Goal: Information Seeking & Learning: Understand process/instructions

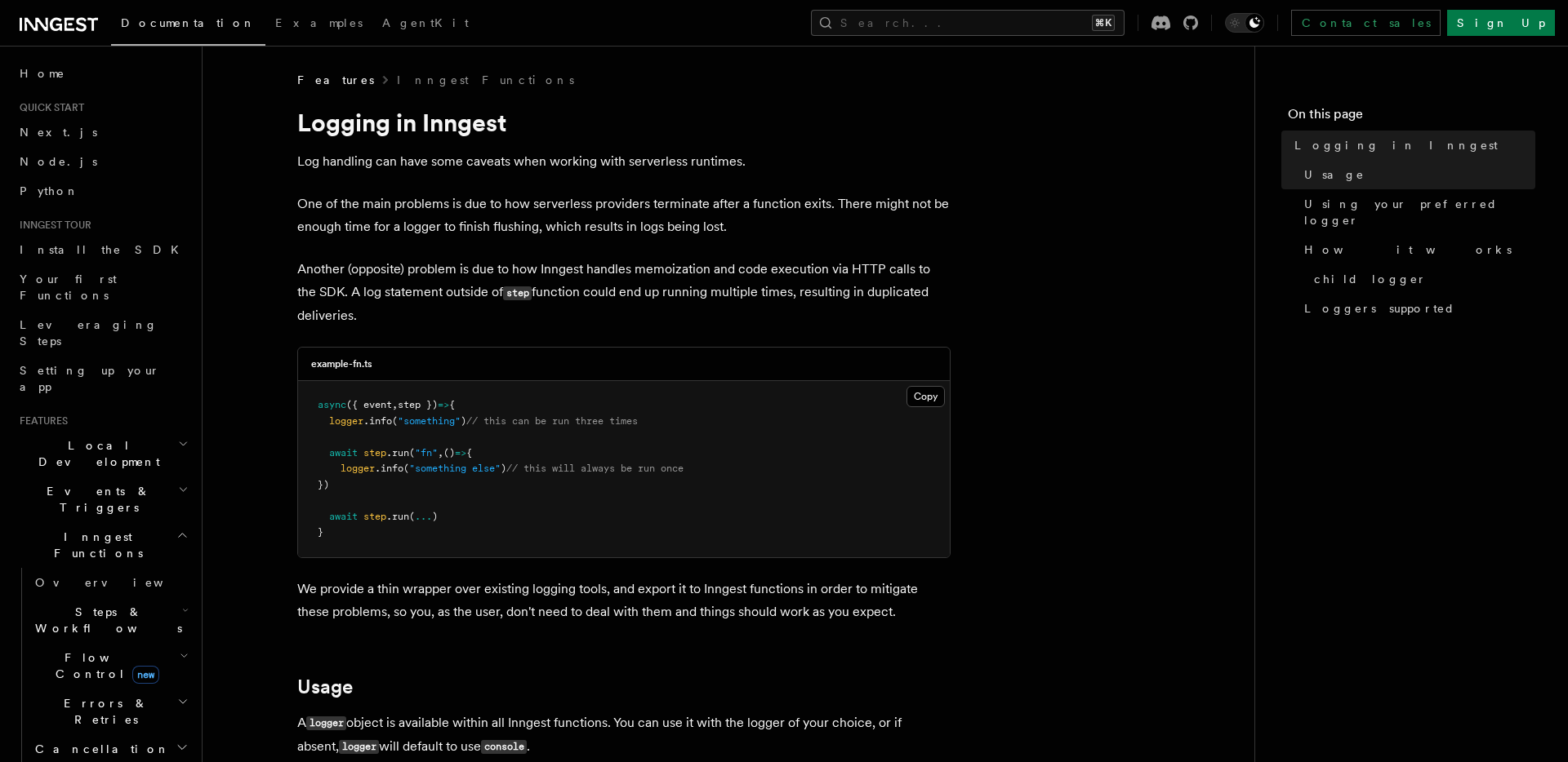
click at [377, 163] on p "Log handling can have some caveats when working with serverless runtimes." at bounding box center [623, 161] width 653 height 23
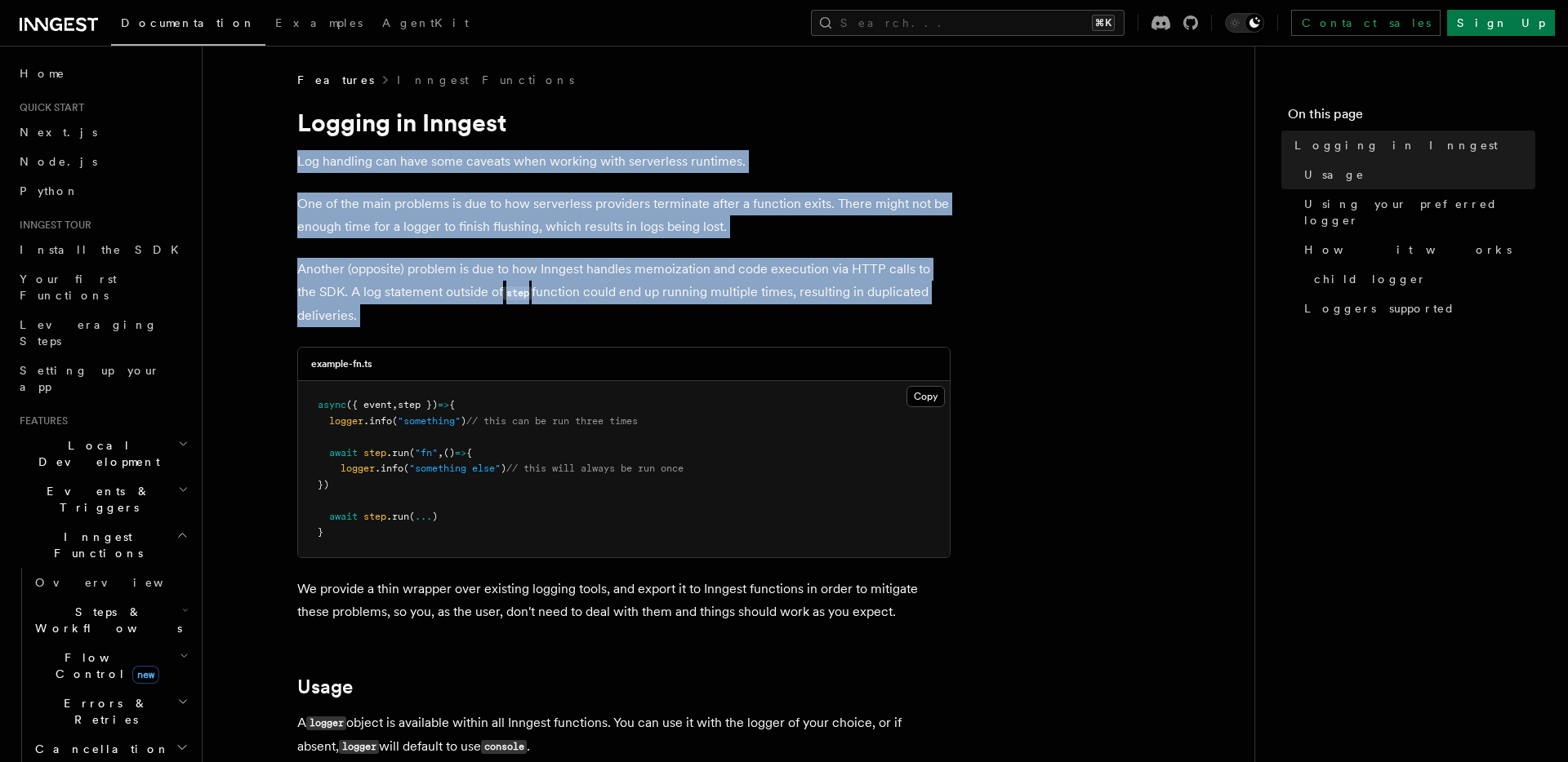
drag, startPoint x: 377, startPoint y: 163, endPoint x: 404, endPoint y: 285, distance: 125.0
click at [404, 285] on p "Another (opposite) problem is due to how Inngest handles memoization and code e…" at bounding box center [623, 292] width 653 height 69
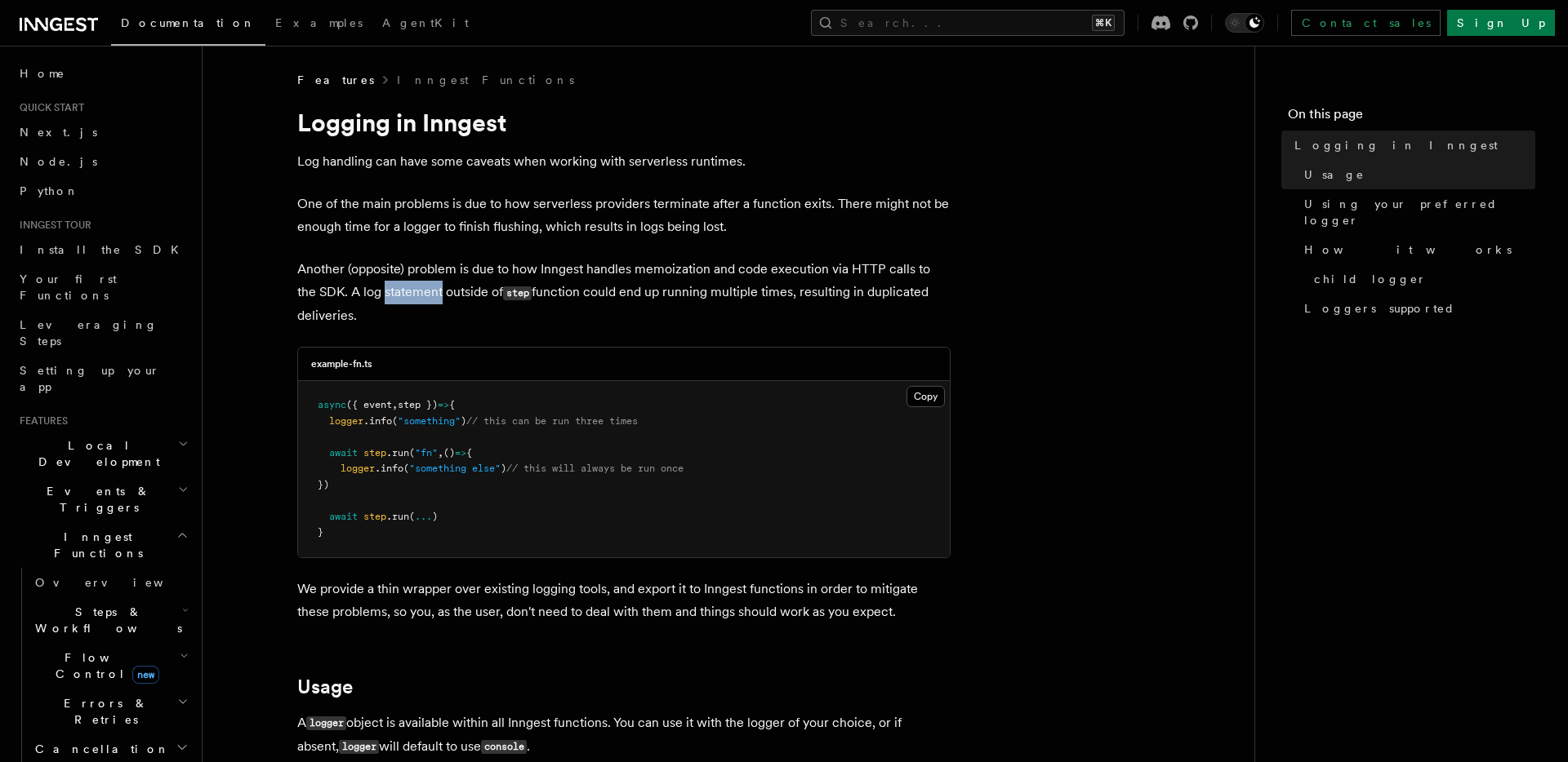
click at [404, 285] on p "Another (opposite) problem is due to how Inngest handles memoization and code e…" at bounding box center [623, 292] width 653 height 69
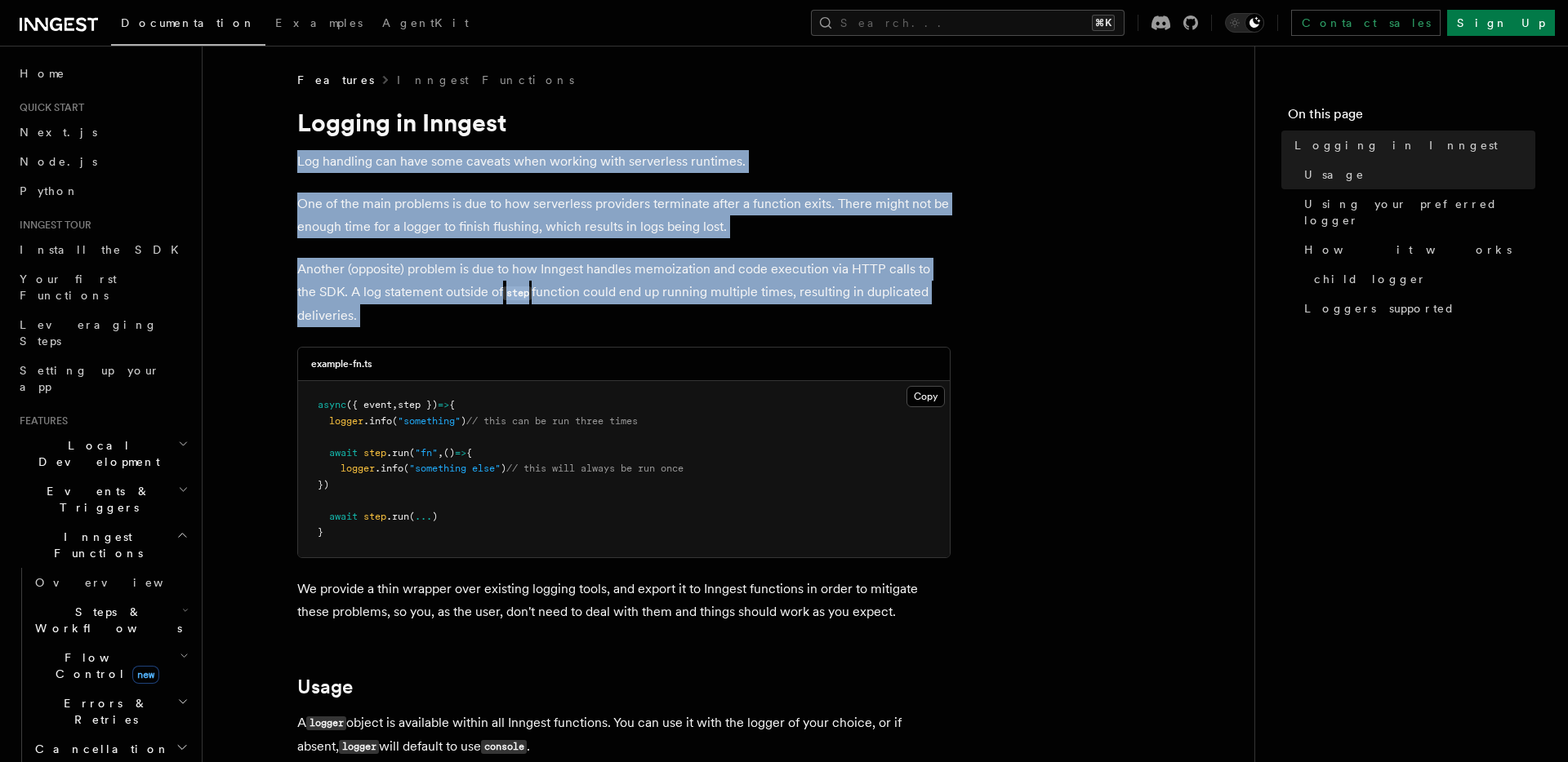
drag, startPoint x: 404, startPoint y: 285, endPoint x: 368, endPoint y: 156, distance: 133.9
click at [368, 156] on p "Log handling can have some caveats when working with serverless runtimes." at bounding box center [623, 161] width 653 height 23
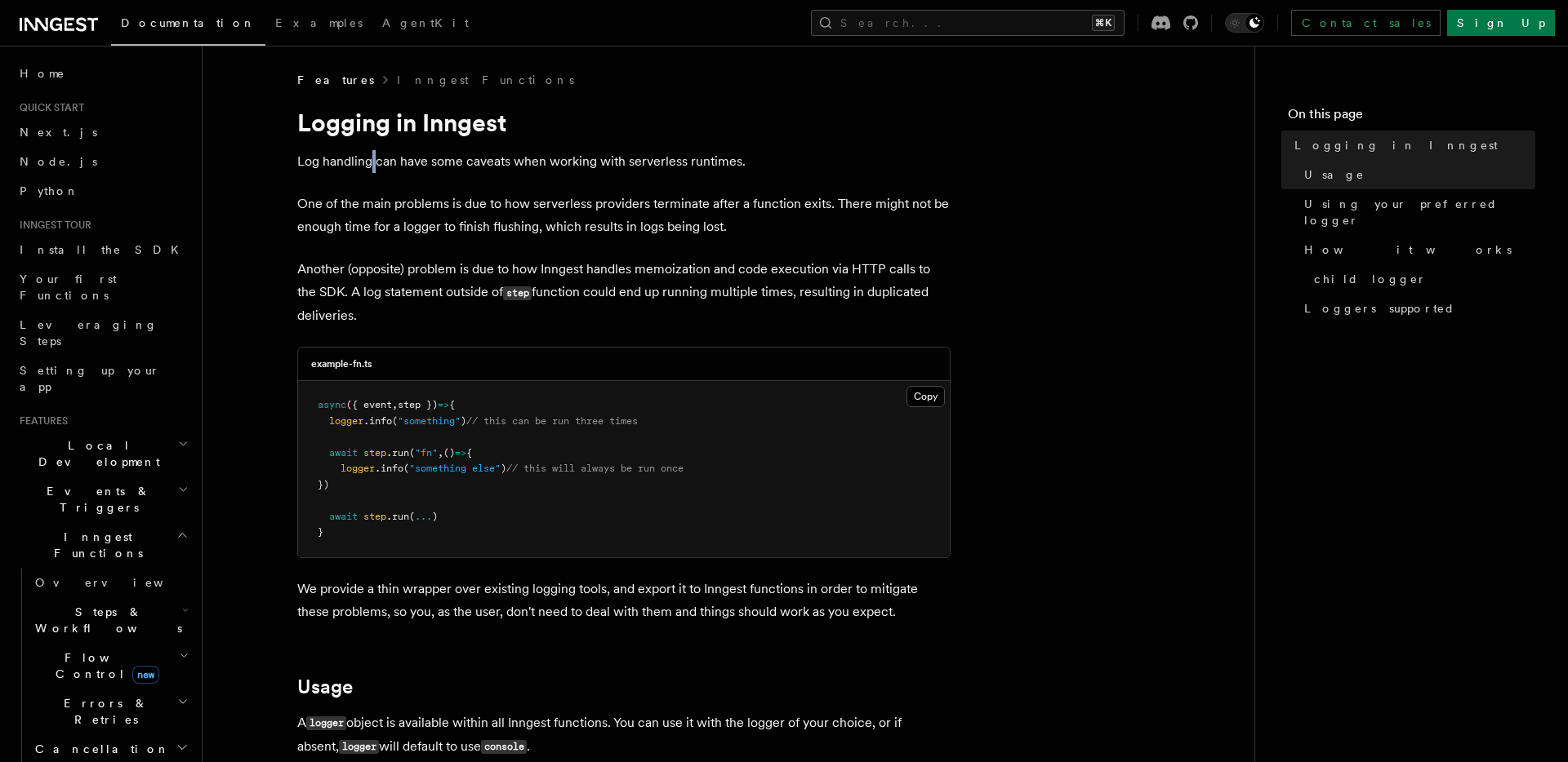
click at [368, 156] on p "Log handling can have some caveats when working with serverless runtimes." at bounding box center [623, 161] width 653 height 23
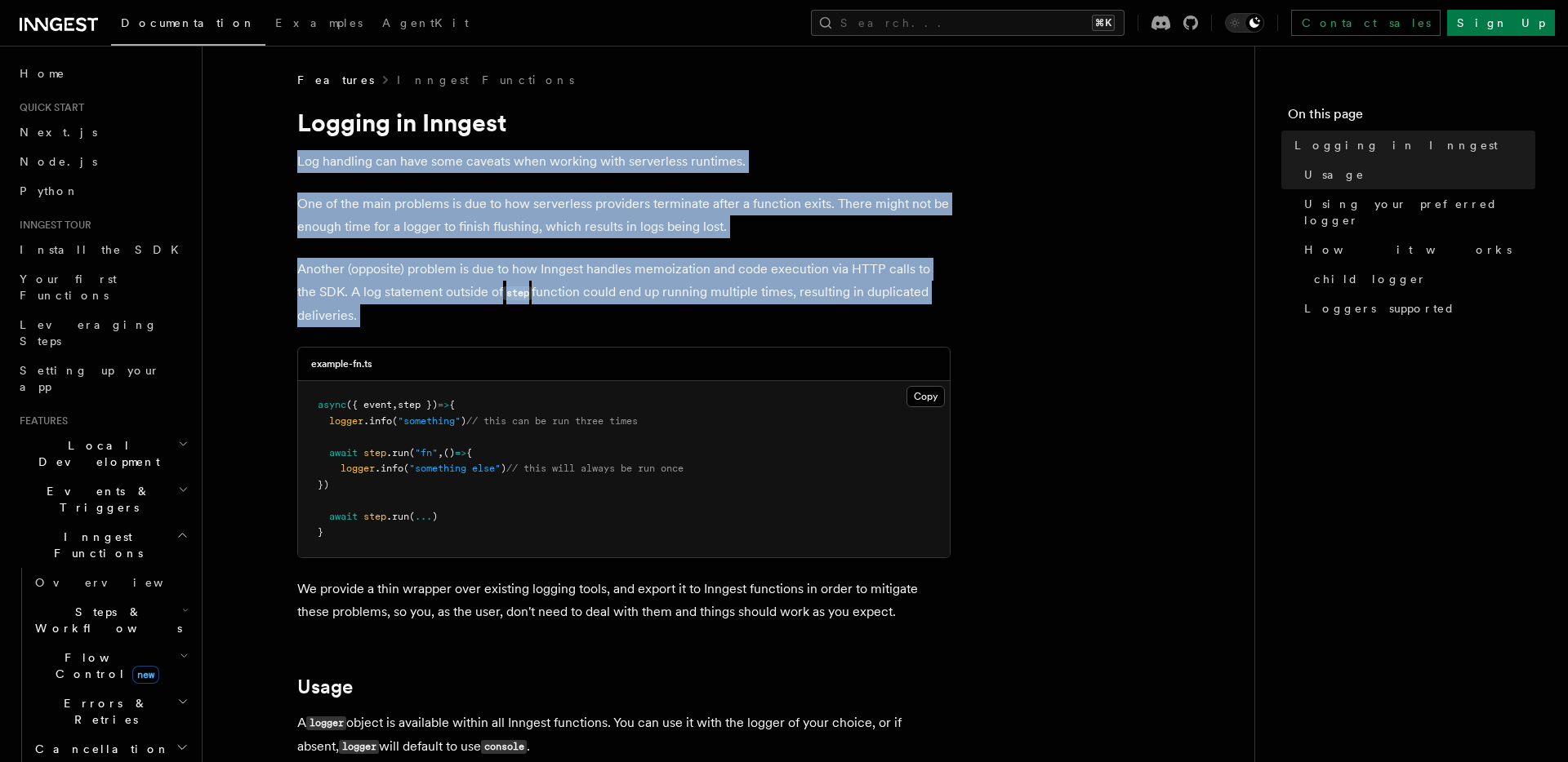
drag, startPoint x: 368, startPoint y: 156, endPoint x: 391, endPoint y: 260, distance: 106.5
click at [391, 260] on p "Another (opposite) problem is due to how Inngest handles memoization and code e…" at bounding box center [623, 292] width 653 height 69
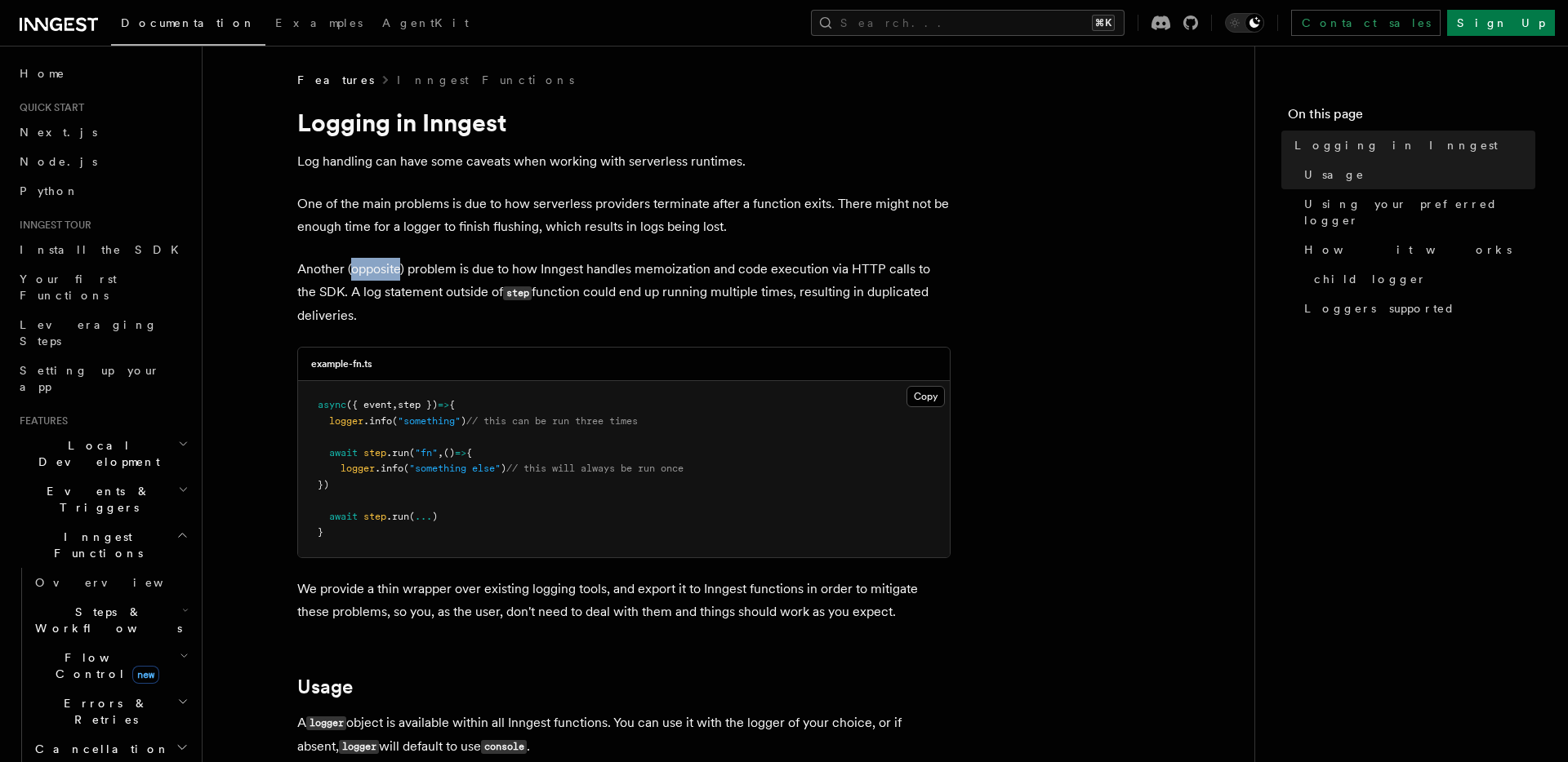
click at [391, 260] on p "Another (opposite) problem is due to how Inngest handles memoization and code e…" at bounding box center [623, 292] width 653 height 69
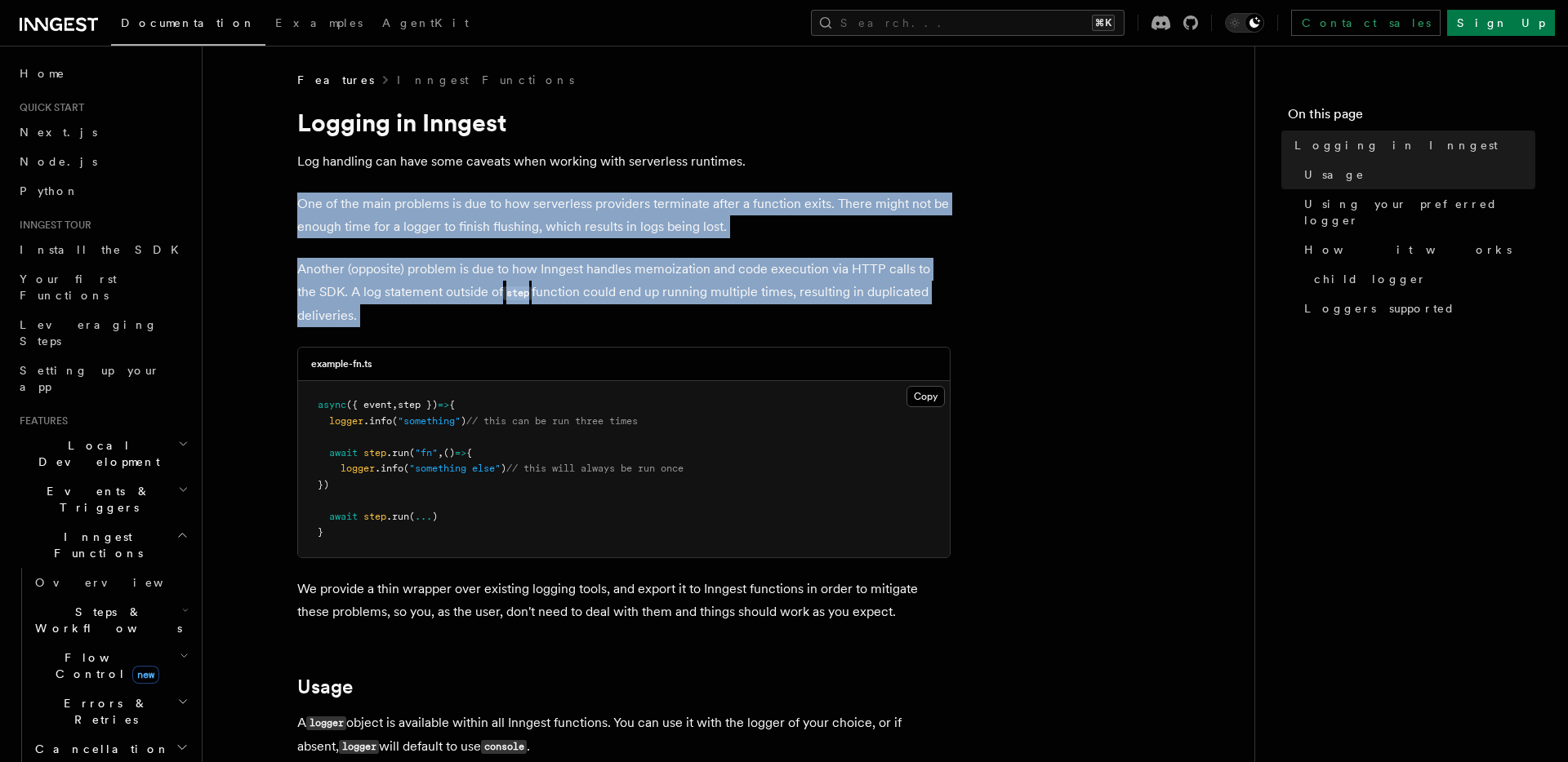
drag, startPoint x: 391, startPoint y: 260, endPoint x: 391, endPoint y: 185, distance: 75.0
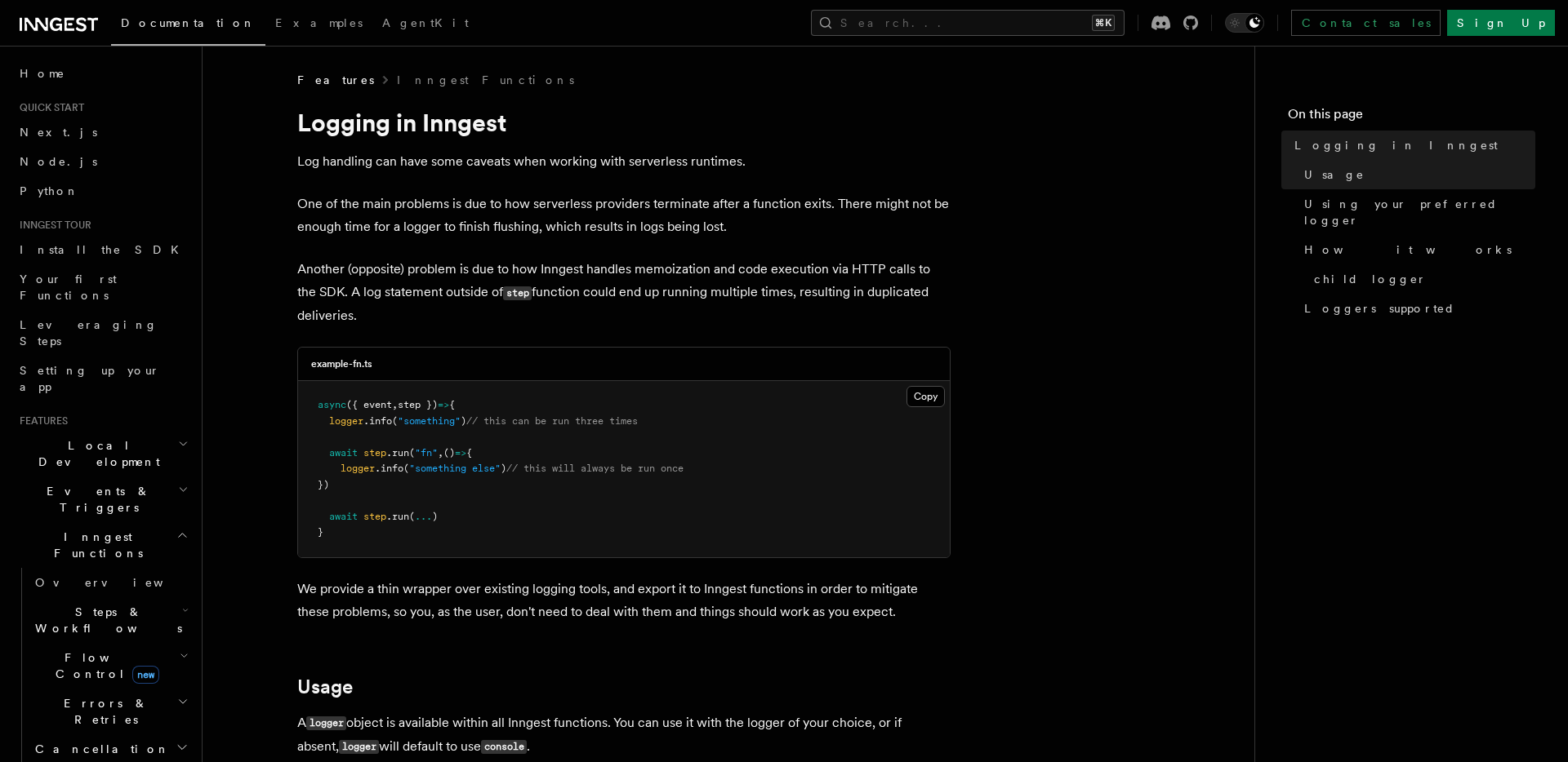
click at [385, 167] on p "Log handling can have some caveats when working with serverless runtimes." at bounding box center [623, 161] width 653 height 23
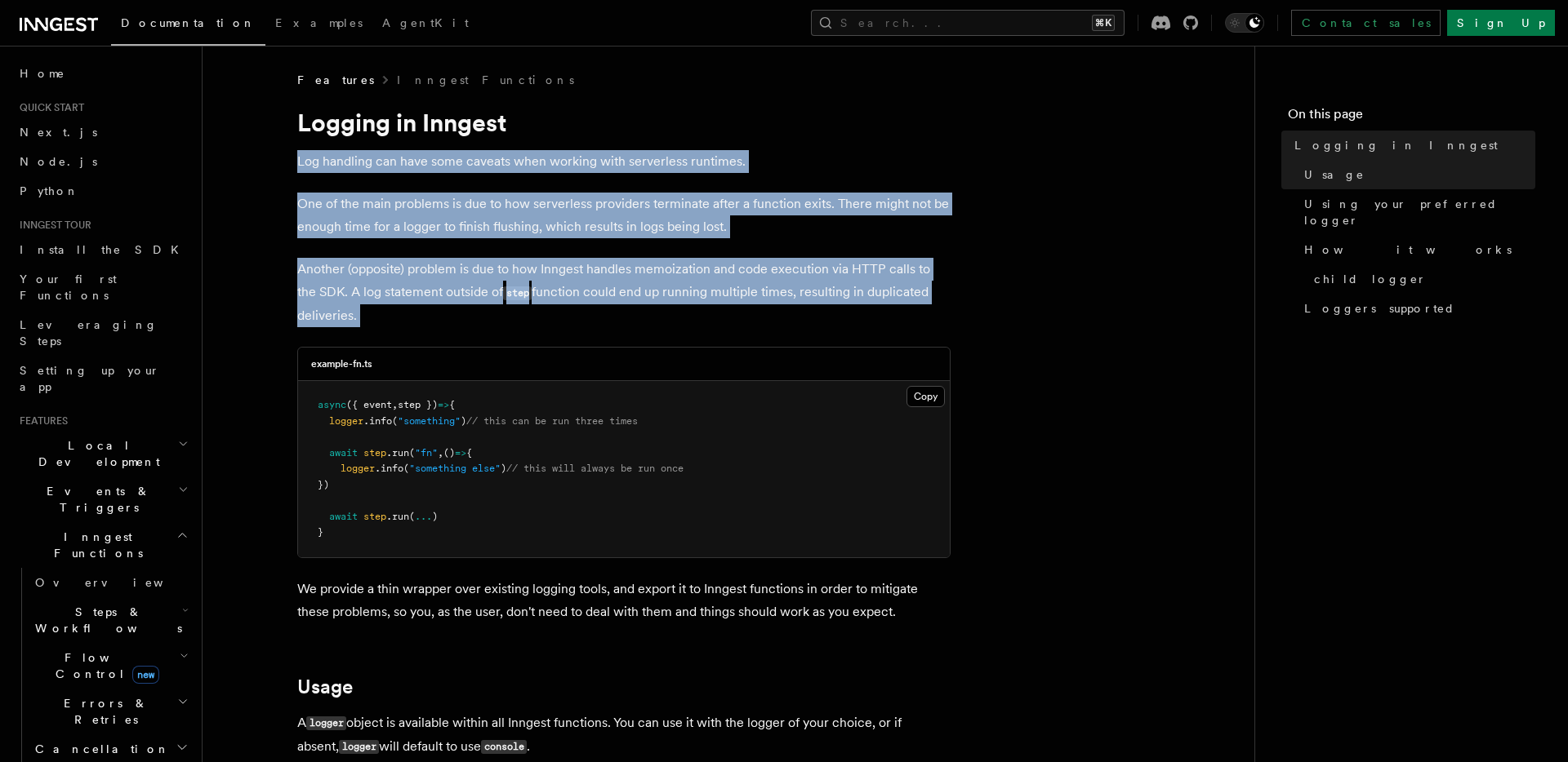
drag, startPoint x: 385, startPoint y: 167, endPoint x: 423, endPoint y: 301, distance: 139.3
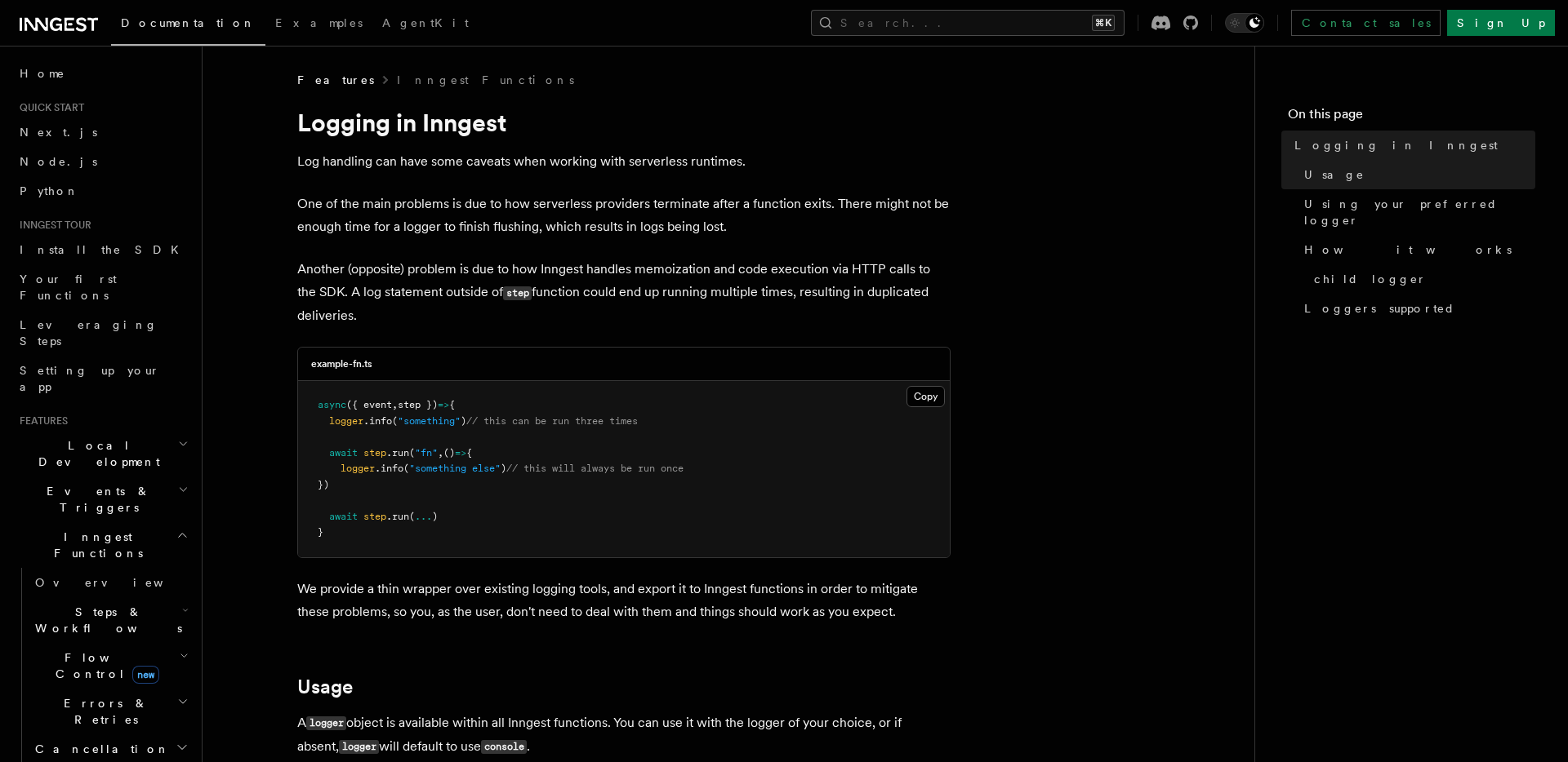
click at [356, 421] on span "logger" at bounding box center [346, 421] width 35 height 12
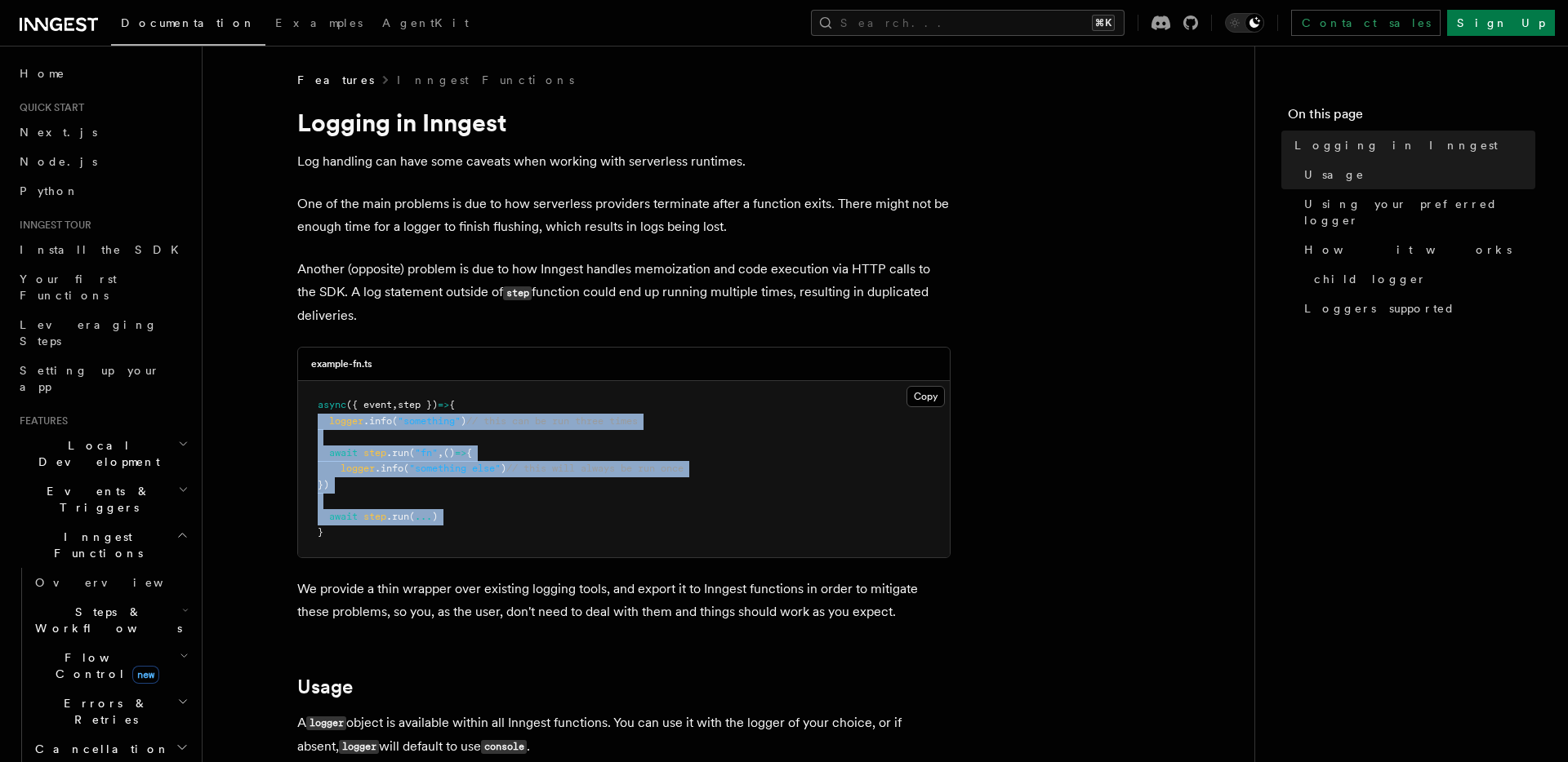
drag, startPoint x: 356, startPoint y: 421, endPoint x: 375, endPoint y: 515, distance: 95.9
click at [375, 515] on code "async ({ event , step }) => { logger .info ( "something" ) // this can be run t…" at bounding box center [501, 468] width 365 height 139
click at [375, 515] on span "step" at bounding box center [374, 517] width 23 height 12
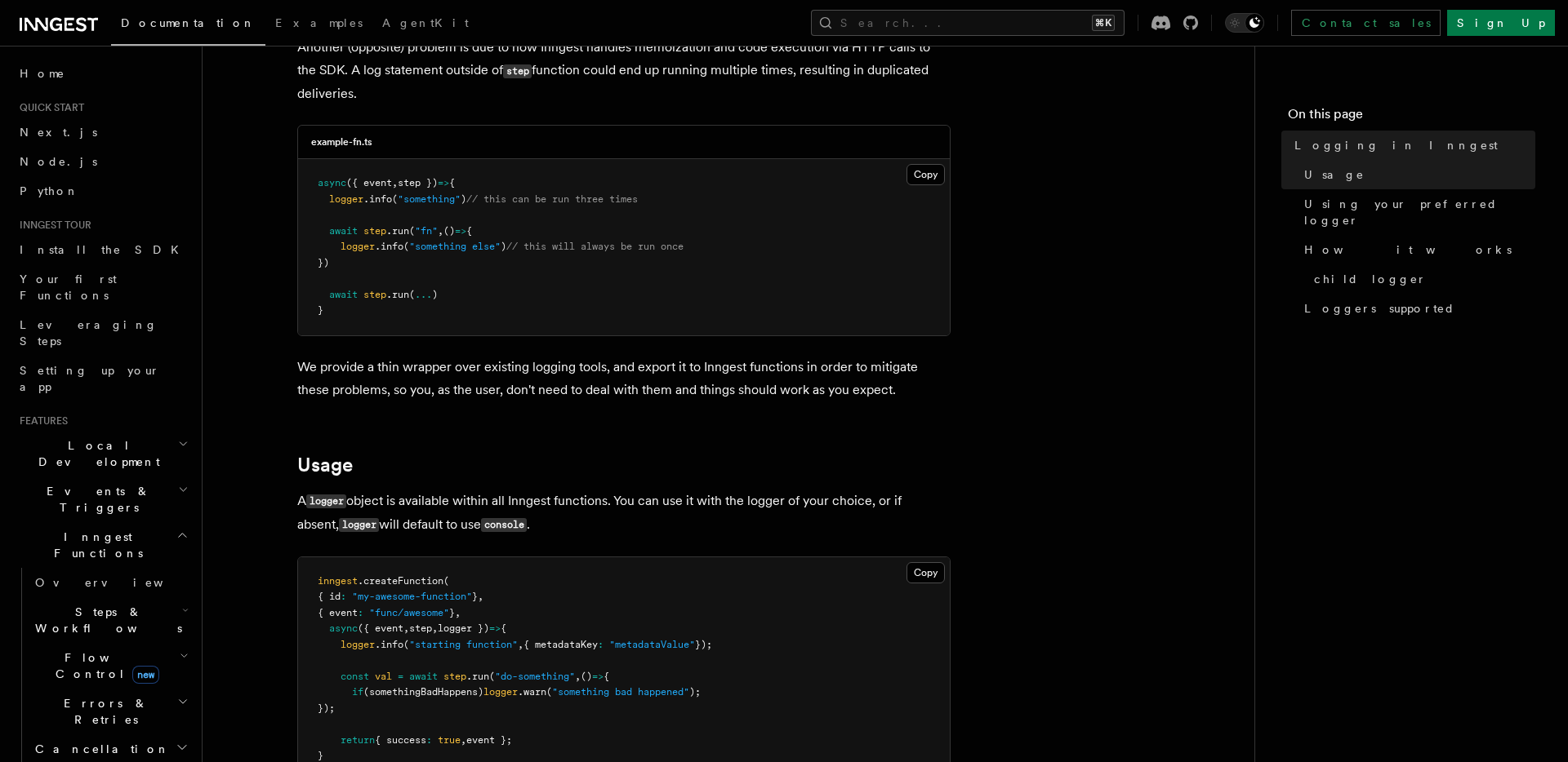
scroll to position [223, 0]
